Goal: Task Accomplishment & Management: Use online tool/utility

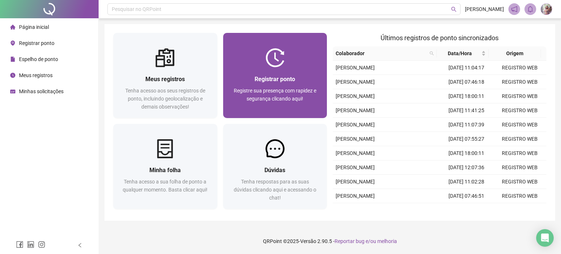
click at [290, 74] on div "Registrar ponto Registre sua presença com rapidez e segurança clicando aqui!" at bounding box center [275, 92] width 104 height 51
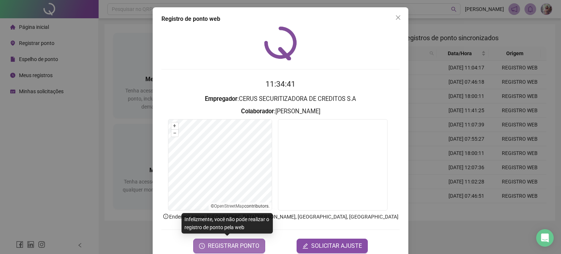
click at [232, 246] on span "REGISTRAR PONTO" at bounding box center [234, 246] width 52 height 9
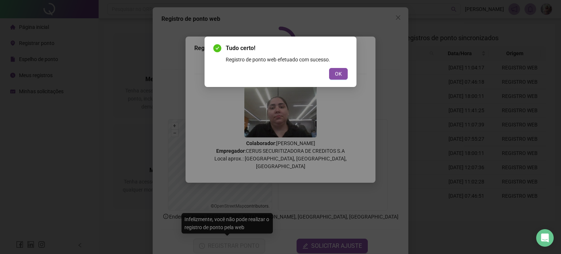
drag, startPoint x: 341, startPoint y: 74, endPoint x: 387, endPoint y: 34, distance: 61.1
click at [341, 74] on span "OK" at bounding box center [338, 74] width 7 height 8
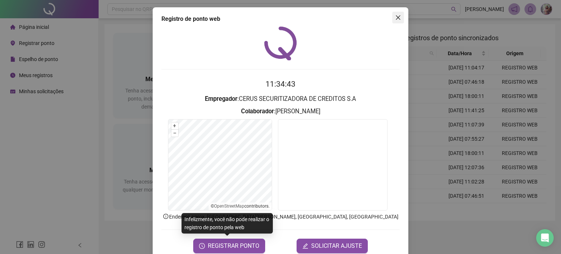
click at [396, 16] on icon "close" at bounding box center [398, 17] width 4 height 4
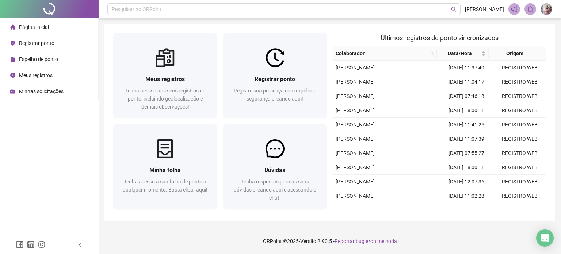
click at [51, 58] on span "Espelho de ponto" at bounding box center [38, 59] width 39 height 6
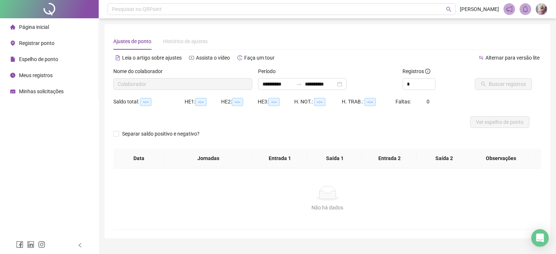
type input "**********"
click at [511, 84] on span "Buscar registros" at bounding box center [507, 84] width 37 height 8
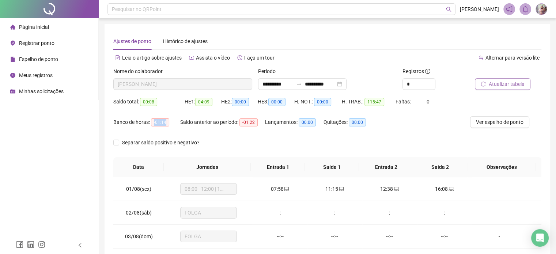
drag, startPoint x: 153, startPoint y: 120, endPoint x: 167, endPoint y: 121, distance: 13.2
click at [167, 121] on span "-01:14" at bounding box center [160, 122] width 18 height 8
click at [396, 132] on div "Banco de horas: -01:14 Saldo anterior ao período: -01:22 Lançamentos: 00:00 Qui…" at bounding box center [273, 126] width 321 height 20
click at [75, 29] on li "Página inicial" at bounding box center [48, 27] width 95 height 15
